Goal: Obtain resource: Download file/media

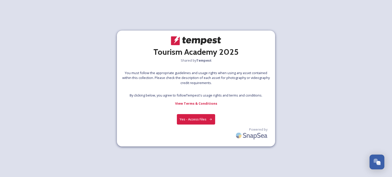
click at [198, 120] on button "Yes - Access Files" at bounding box center [196, 119] width 38 height 10
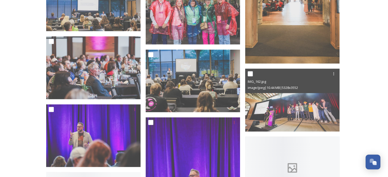
scroll to position [3112, 0]
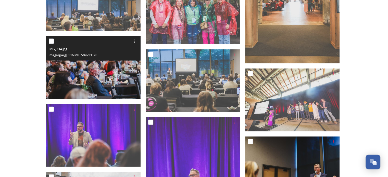
click at [104, 78] on img at bounding box center [93, 67] width 94 height 63
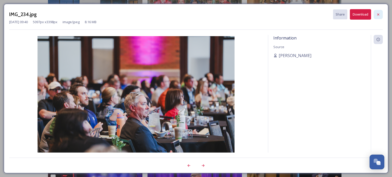
click at [379, 13] on icon at bounding box center [378, 15] width 4 height 4
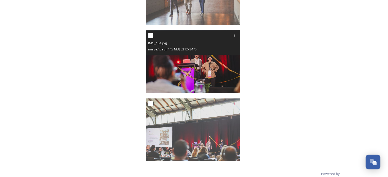
scroll to position [10103, 0]
